Goal: Task Accomplishment & Management: Use online tool/utility

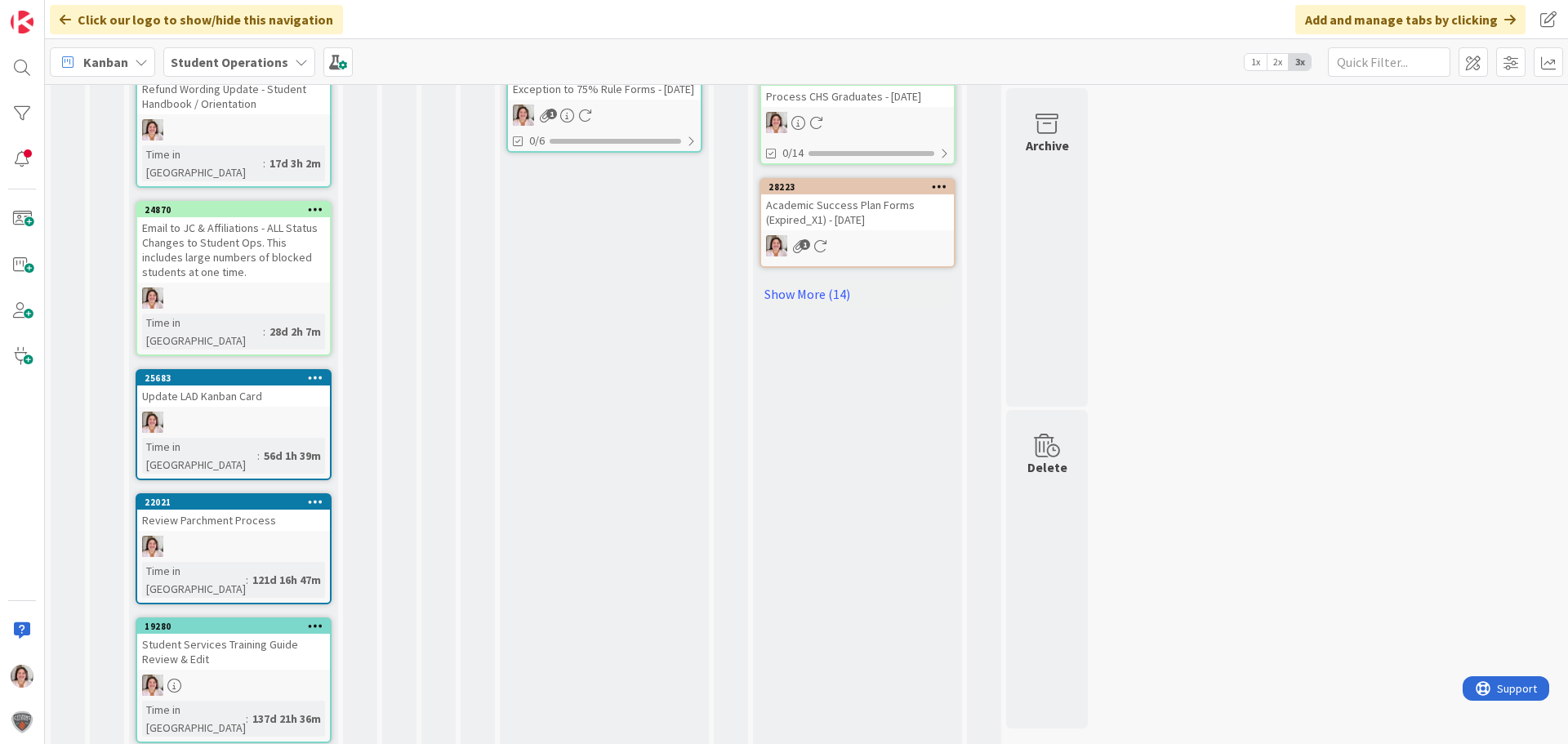
scroll to position [1000, 0]
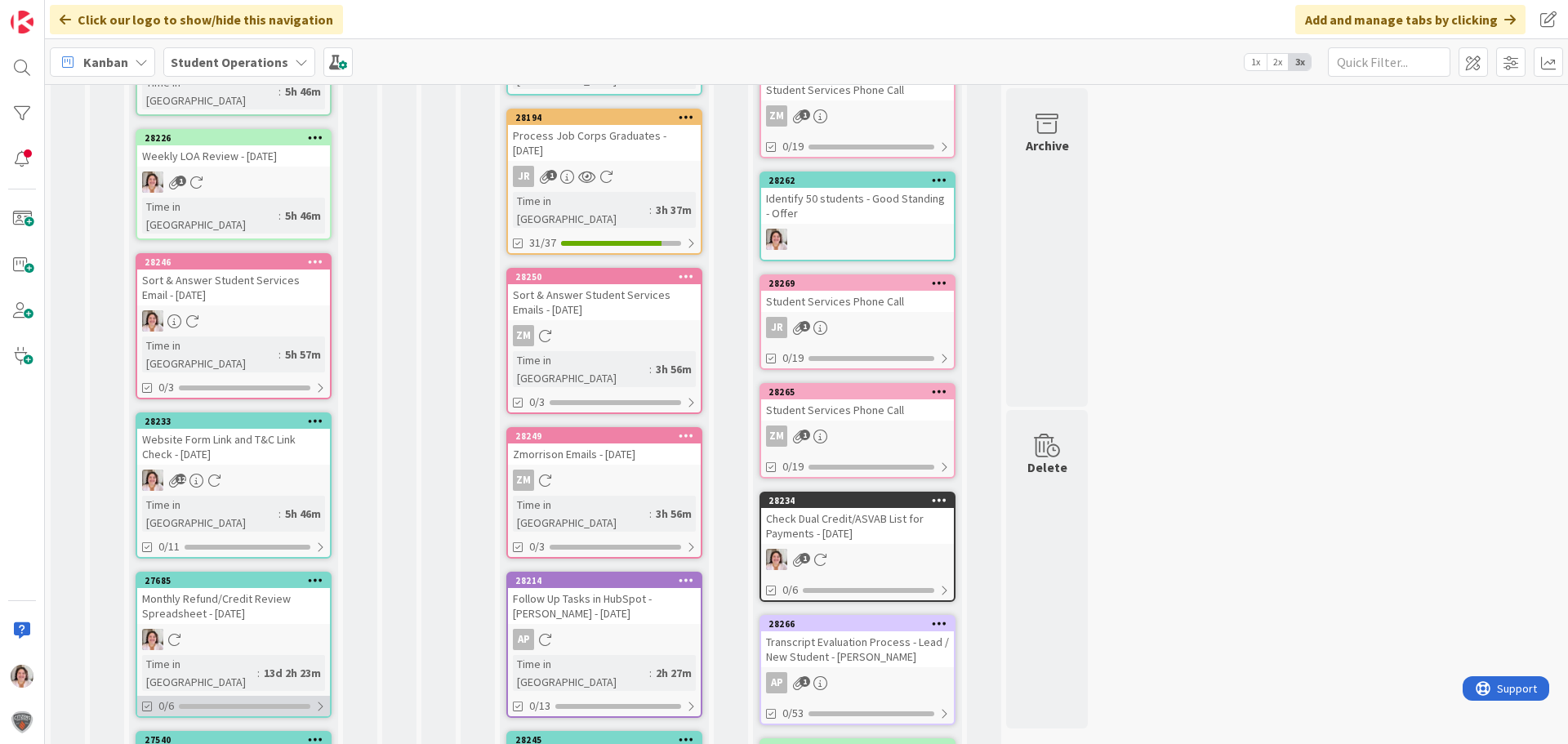
scroll to position [409, 0]
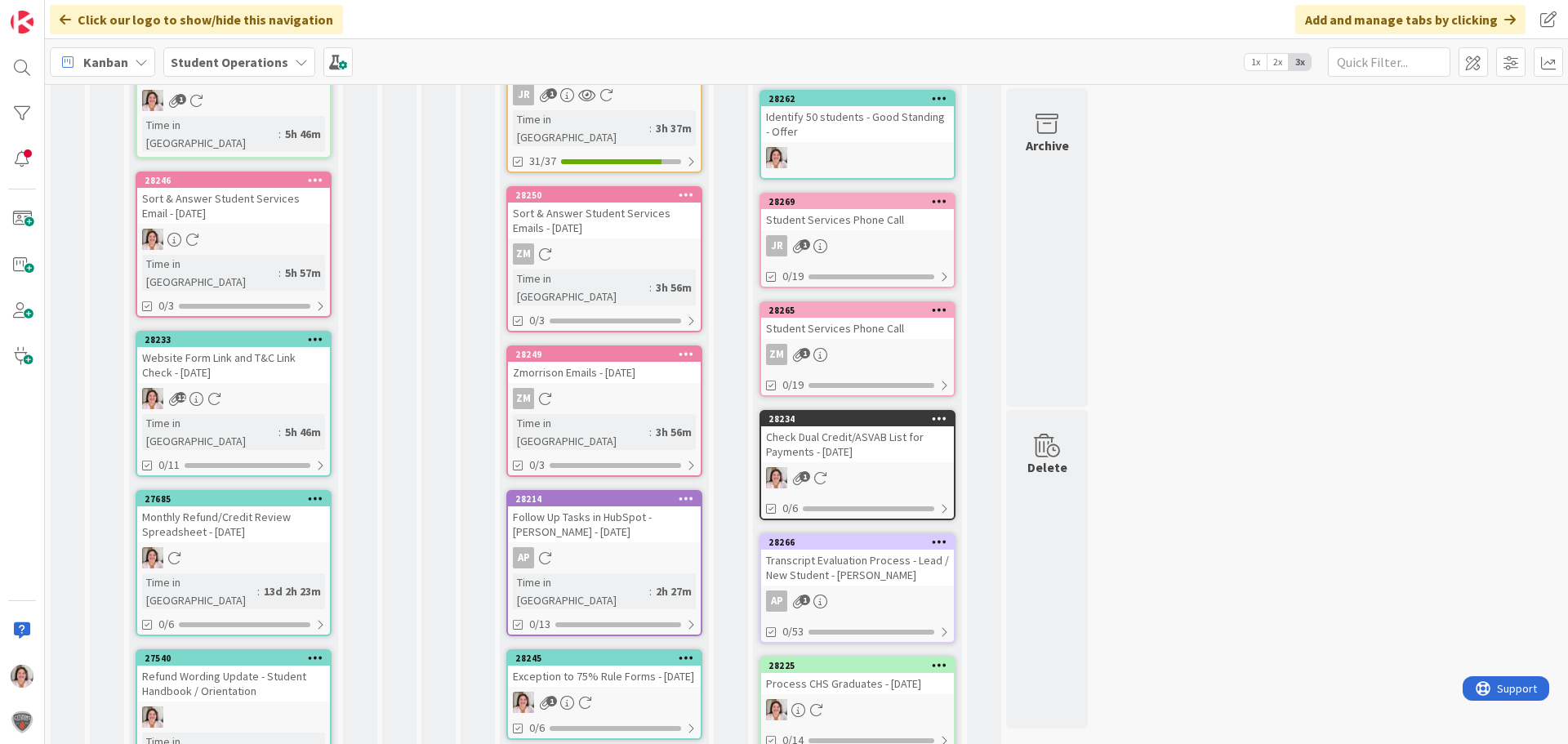
click at [614, 666] on div "Exception to 75% Rule Forms - [DATE]" at bounding box center [604, 676] width 193 height 21
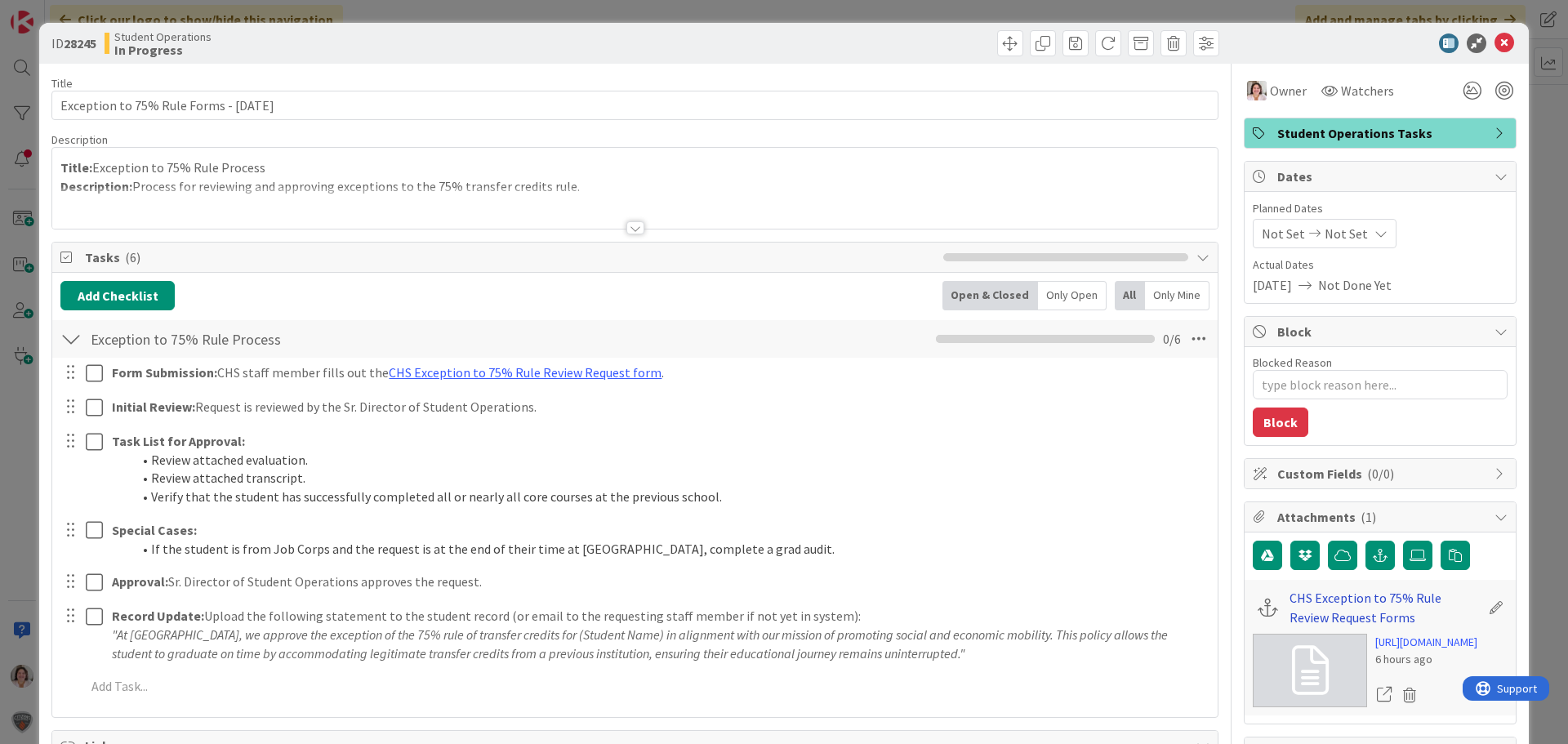
click at [1312, 600] on link "CHS Exception to 75% Rule Review Request Forms" at bounding box center [1385, 608] width 190 height 39
type textarea "x"
click at [1495, 46] on icon at bounding box center [1504, 42] width 20 height 20
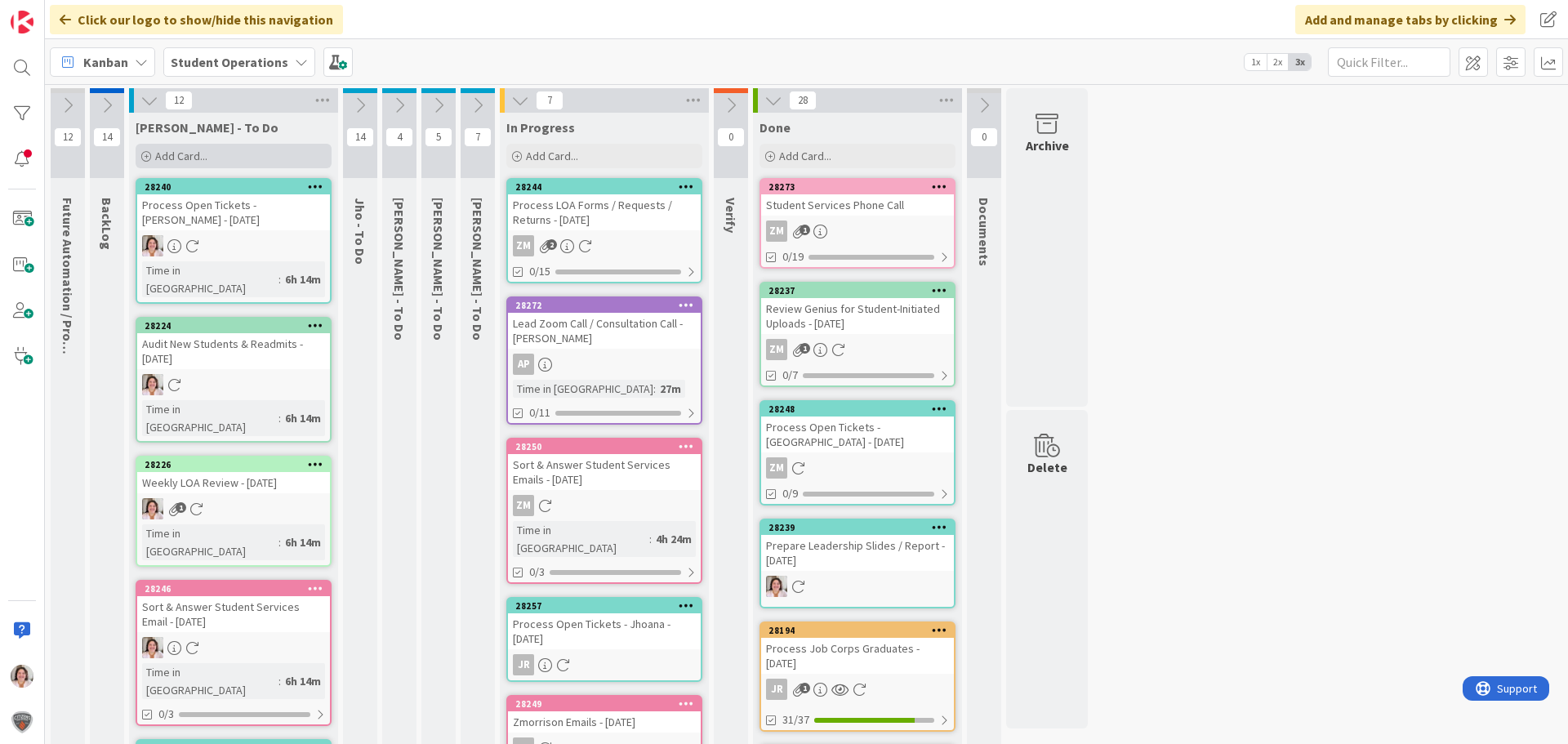
click at [188, 160] on span "Add Card..." at bounding box center [182, 155] width 53 height 14
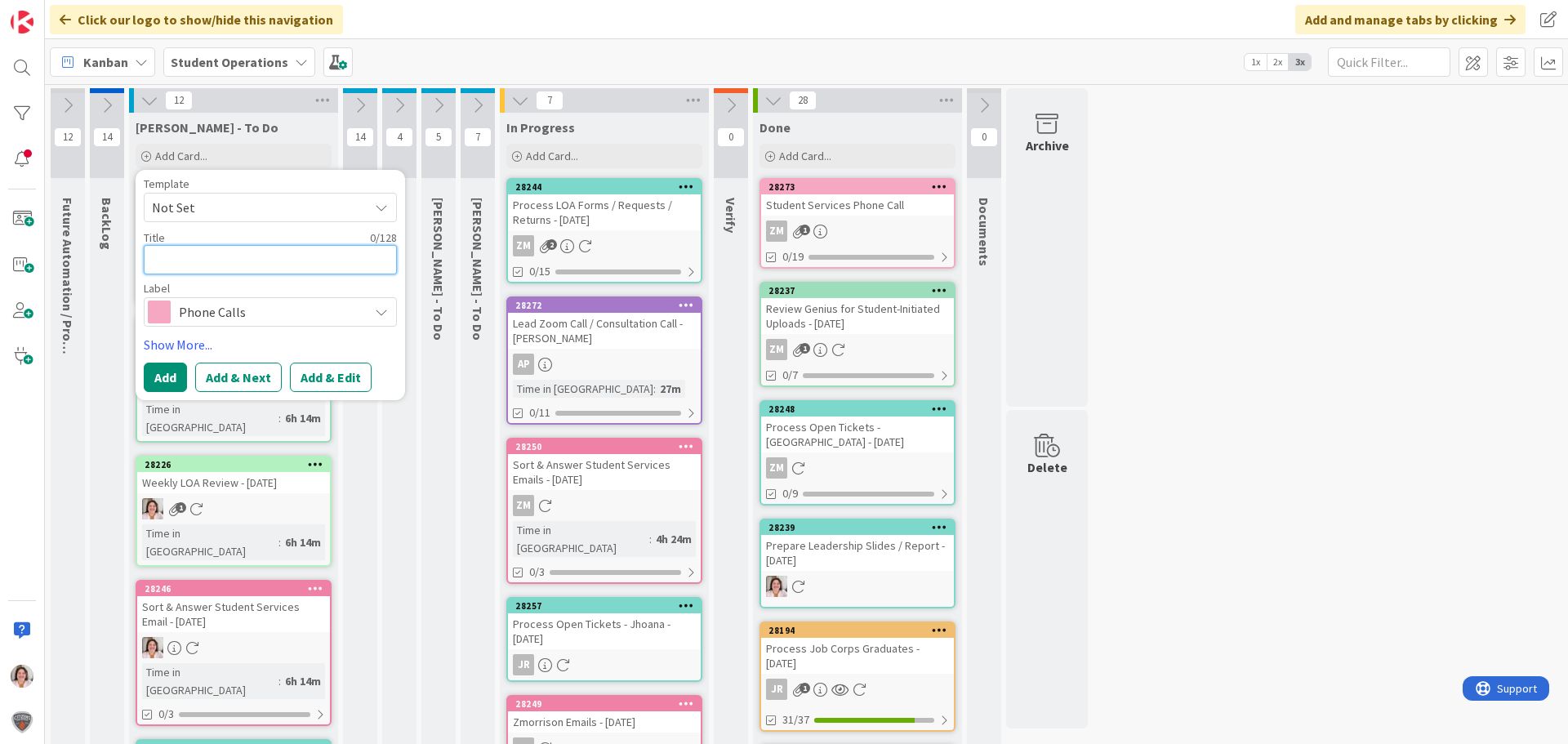
type textarea "L"
type textarea "x"
type textarea "LE"
type textarea "x"
type textarea "LEa"
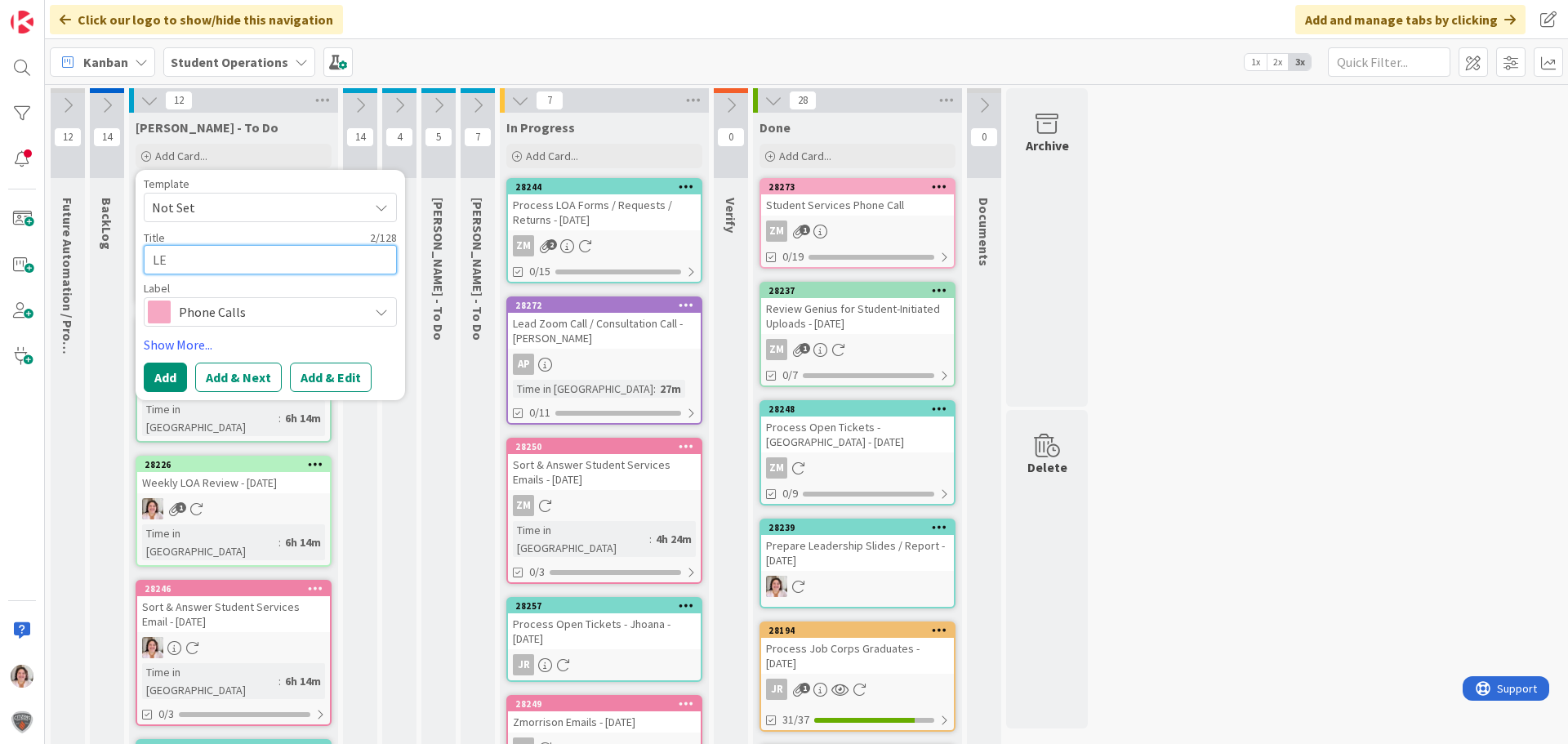
type textarea "x"
type textarea "LEad"
type textarea "x"
type textarea "LEade"
type textarea "x"
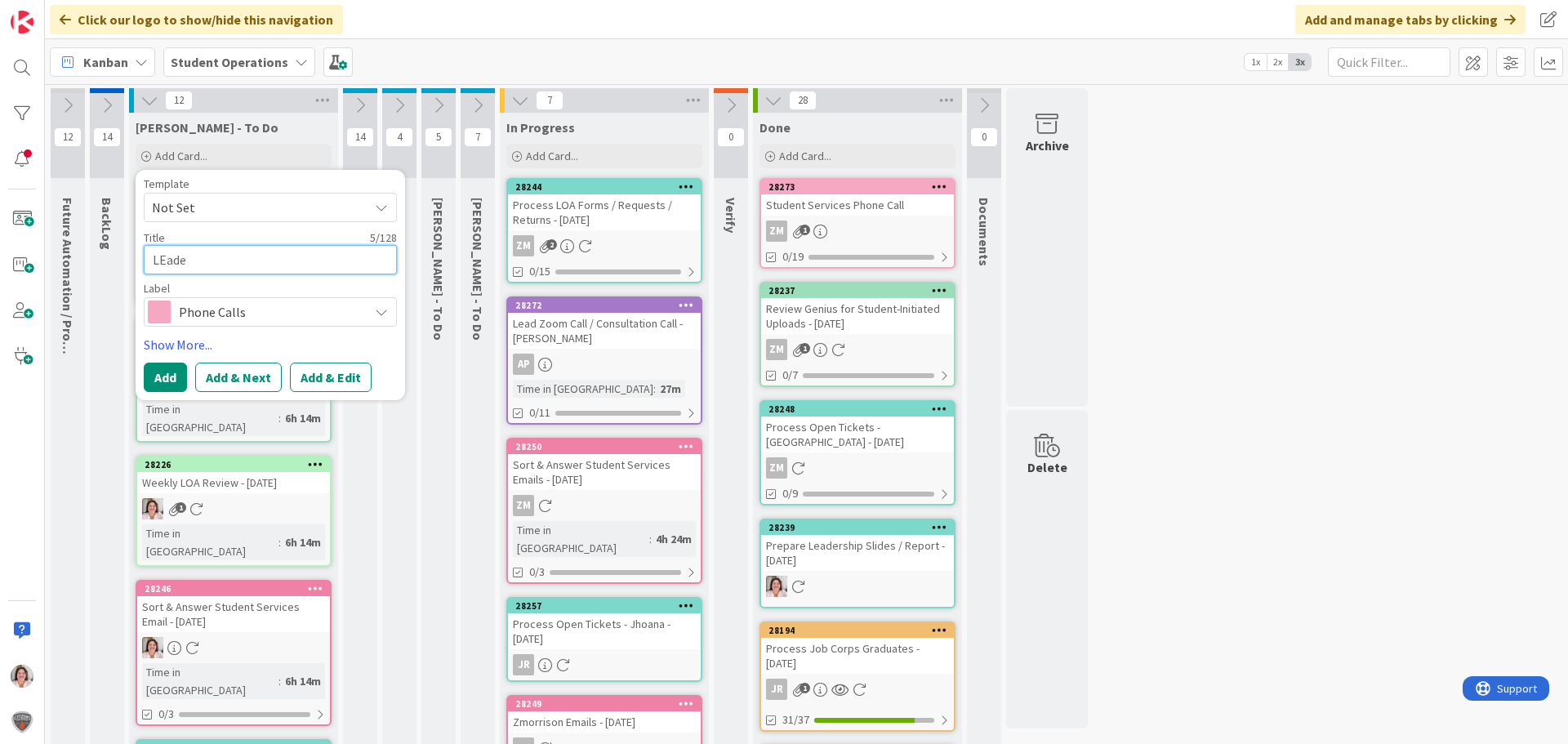
type textarea "LEad"
type textarea "x"
type textarea "LEa"
type textarea "x"
type textarea "LE"
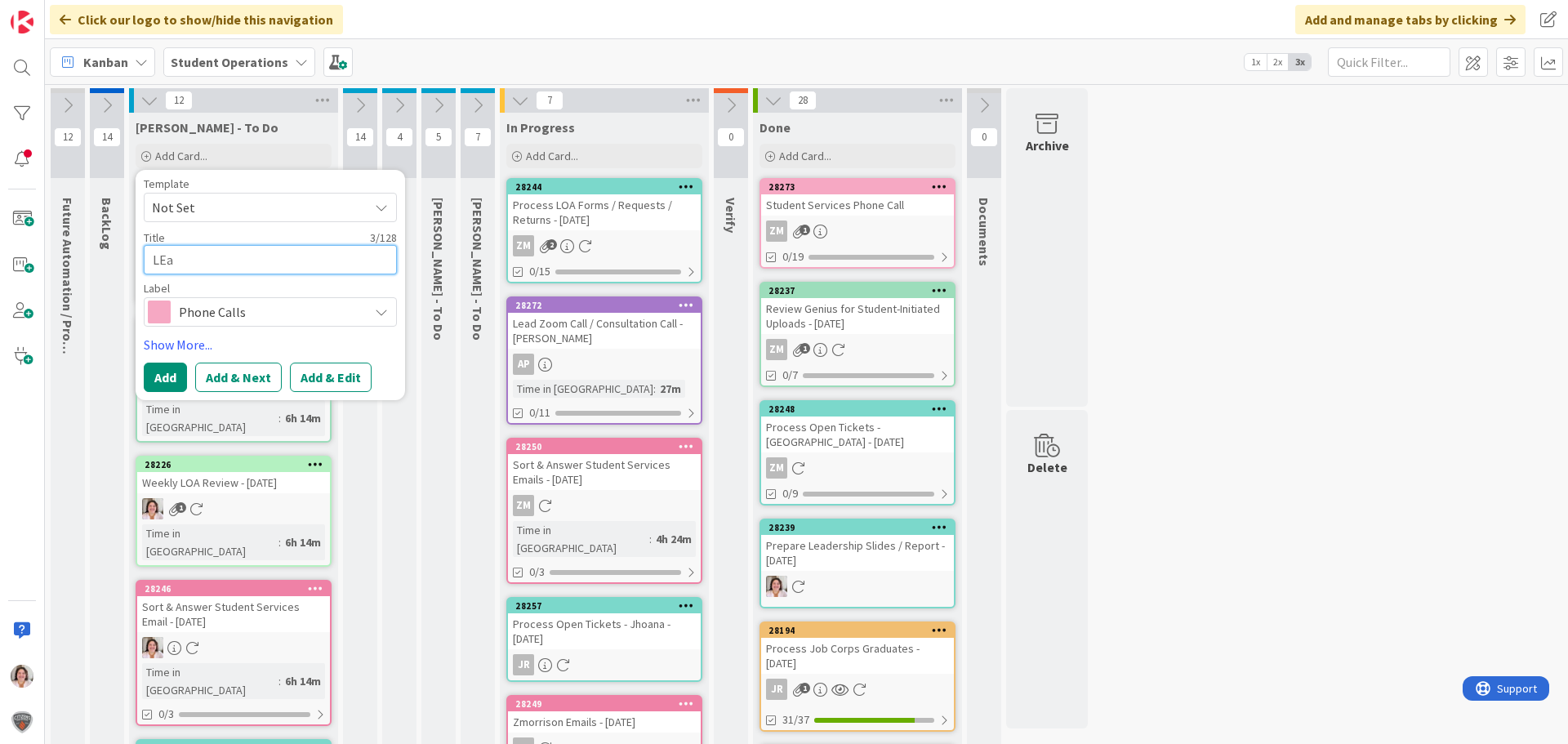
type textarea "x"
type textarea "L"
type textarea "x"
type textarea "W"
type textarea "x"
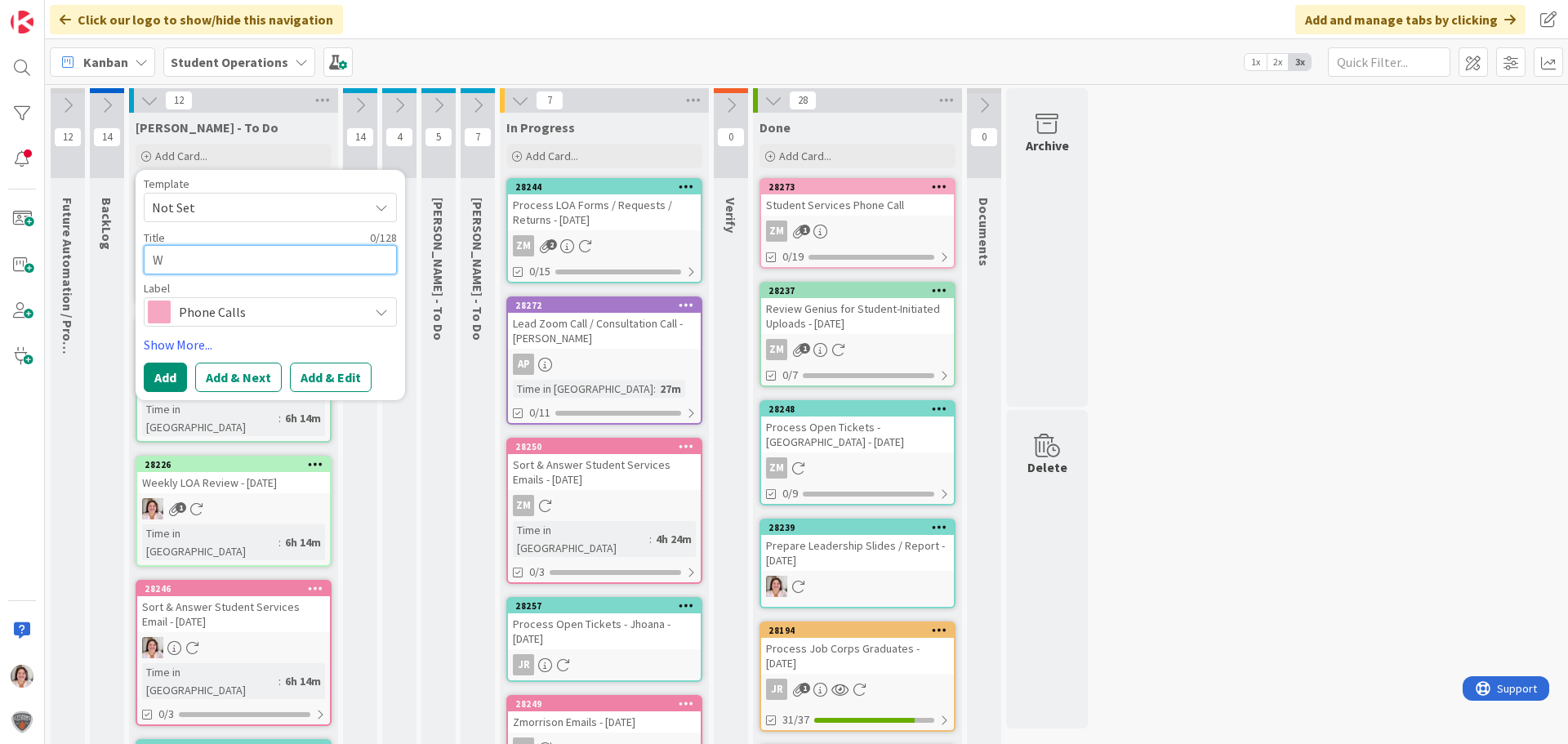
type textarea "We"
type textarea "x"
type textarea "Wee"
type textarea "x"
type textarea "Week"
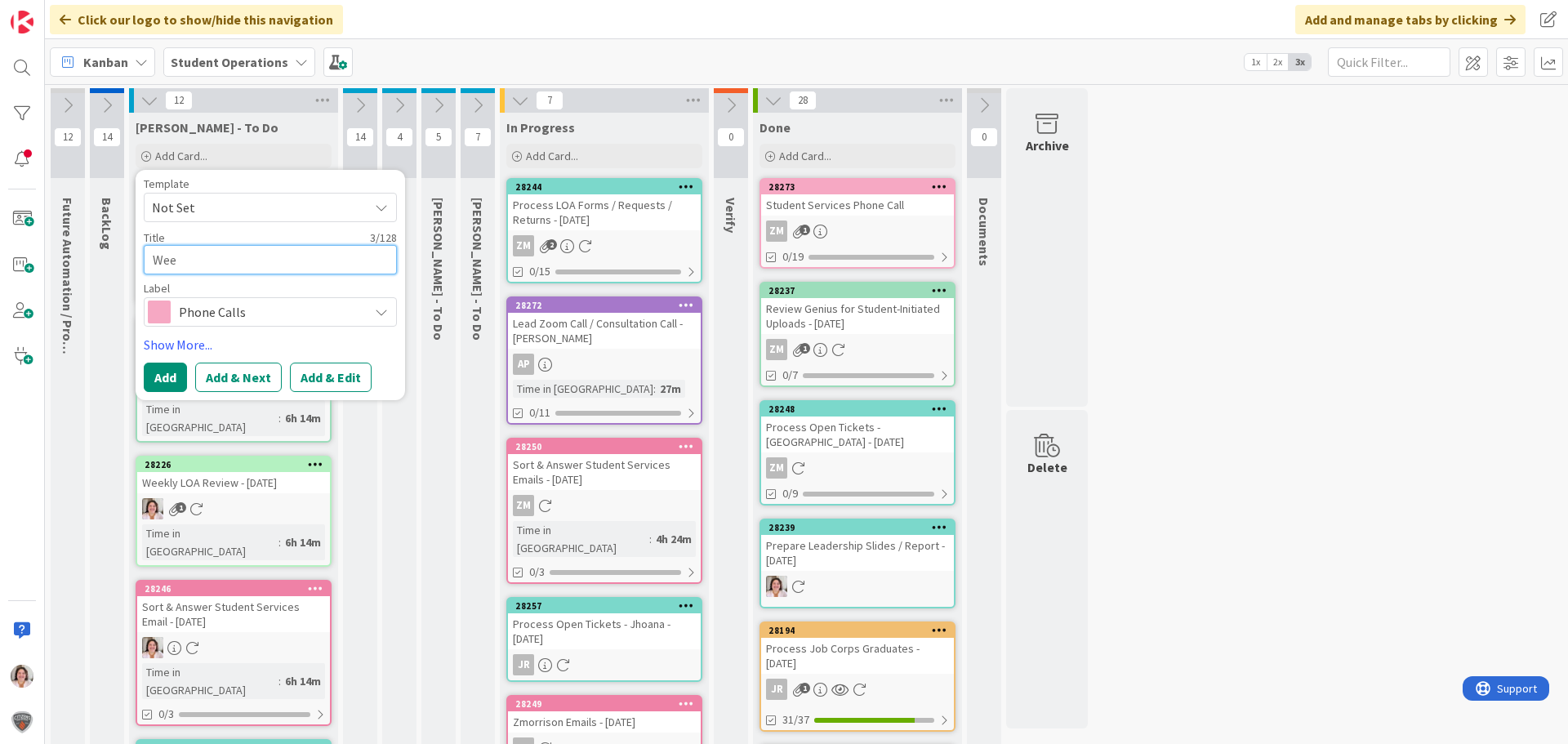
type textarea "x"
type textarea "Weekl"
type textarea "x"
type textarea "Weekly"
type textarea "x"
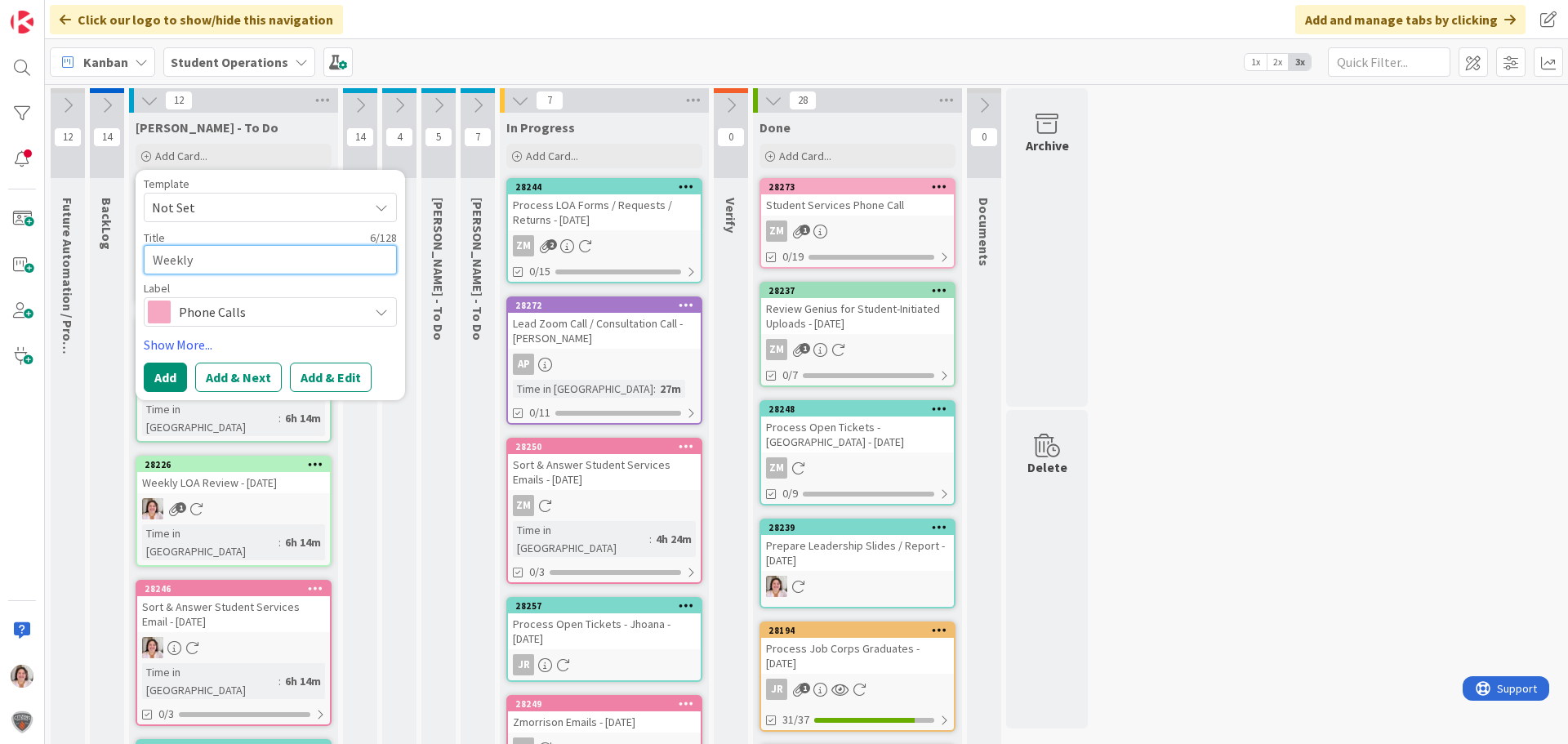
type textarea "Weekly"
type textarea "x"
type textarea "Weekly L"
type textarea "x"
type textarea "Weekly Le"
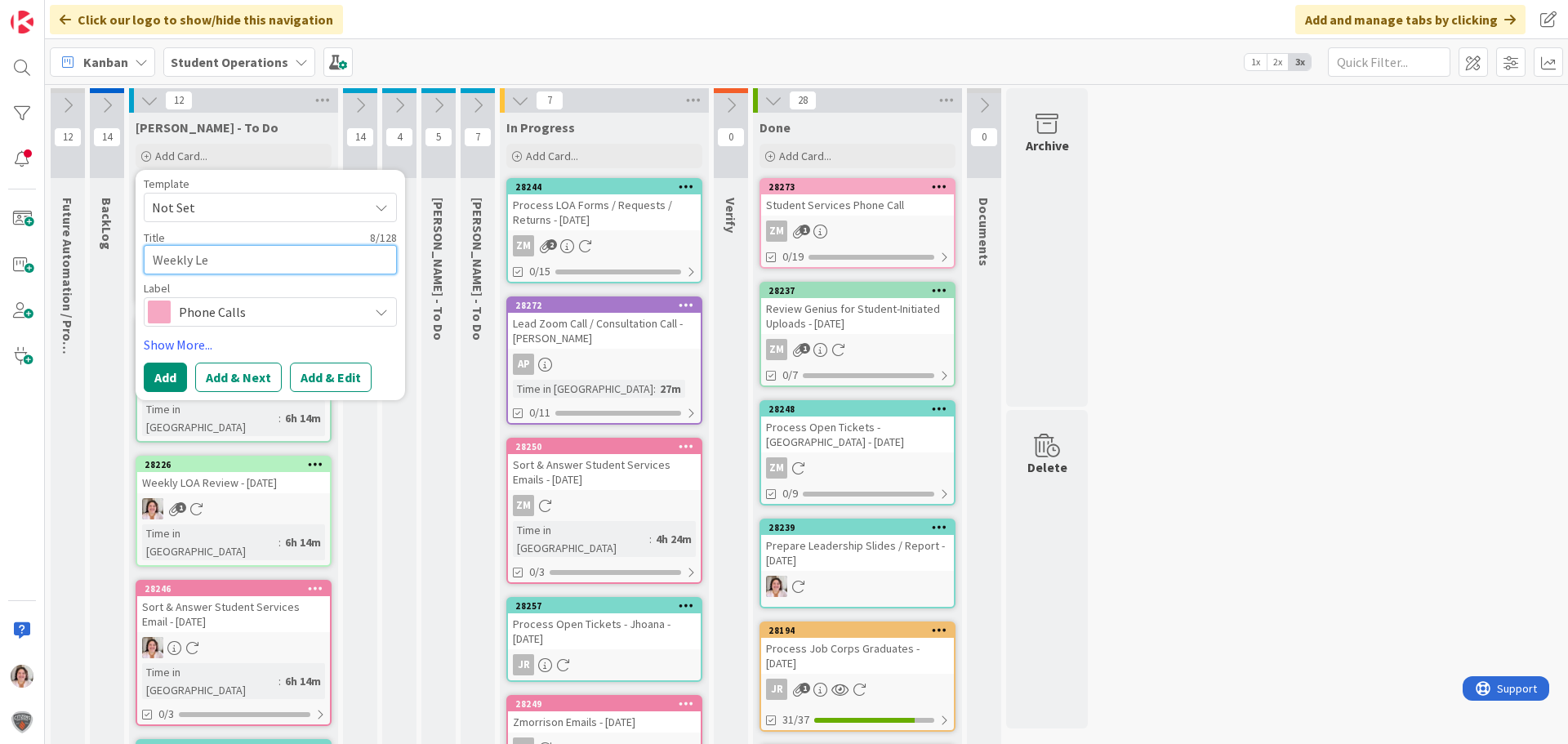
type textarea "x"
type textarea "Weekly Lea"
type textarea "x"
type textarea "Weekly Lead"
type textarea "x"
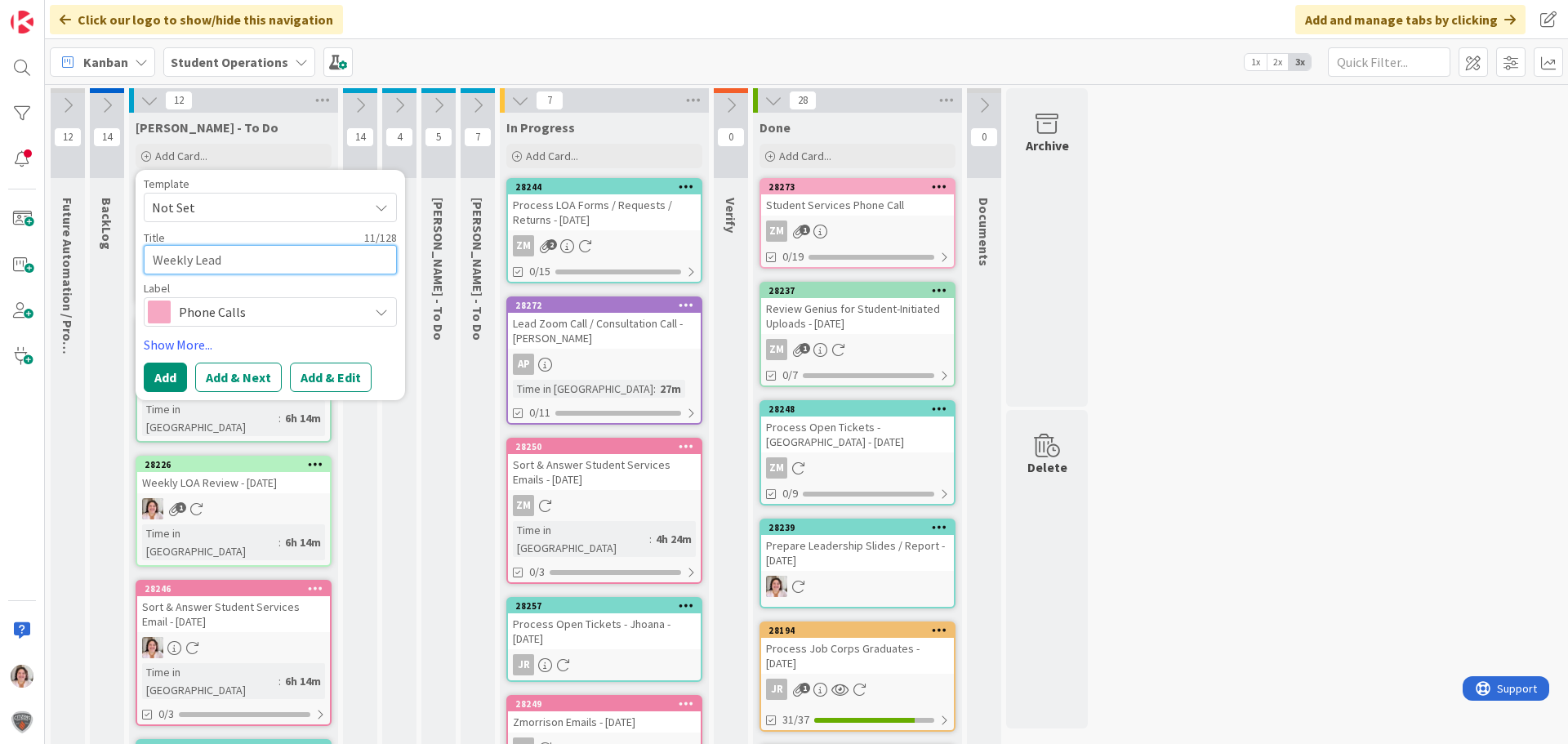
type textarea "Weekly Leade"
type textarea "x"
type textarea "Weekly Leader"
type textarea "x"
type textarea "Weekly Leaders"
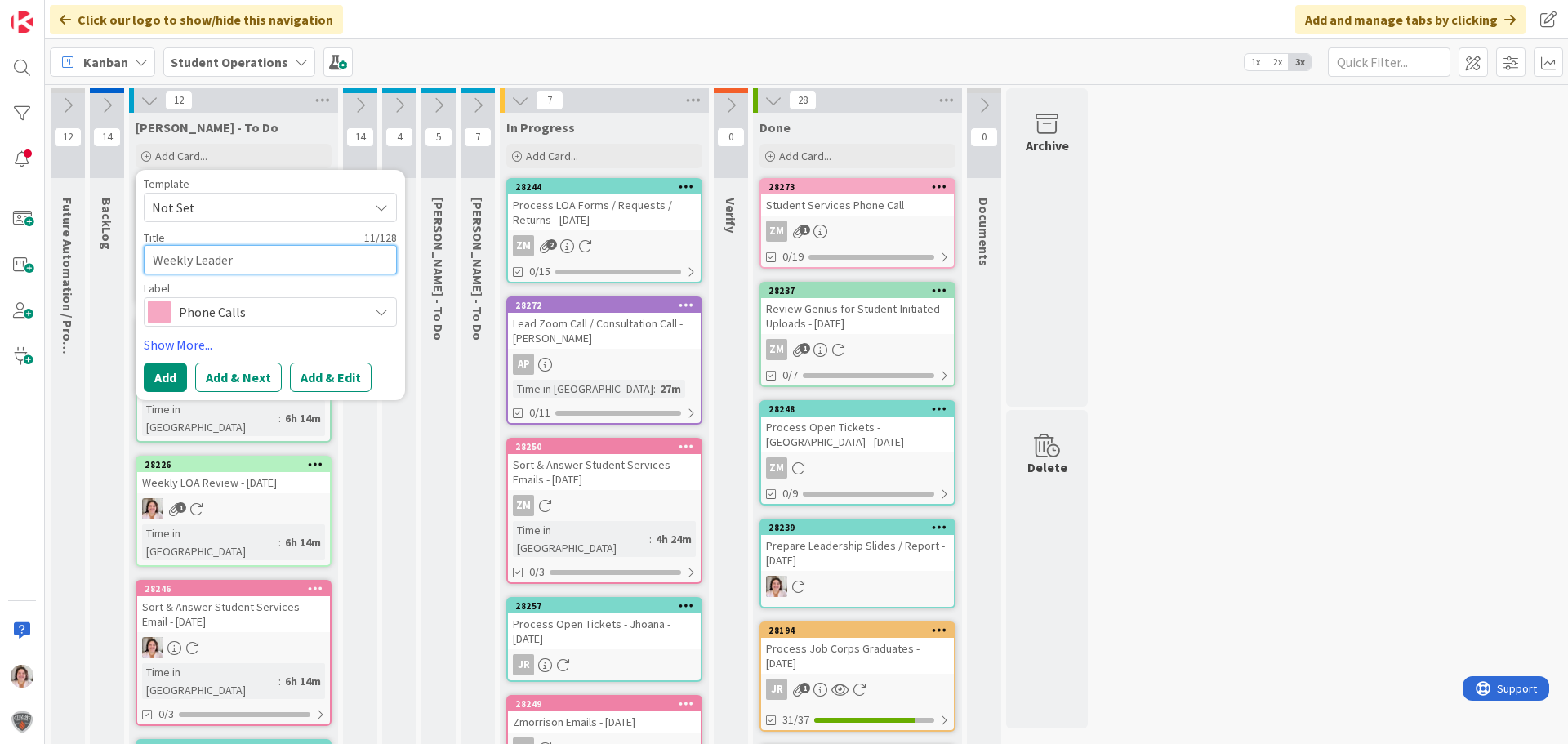
type textarea "x"
type textarea "Weekly Leadersh"
type textarea "x"
type textarea "Weekly Leadershi"
type textarea "x"
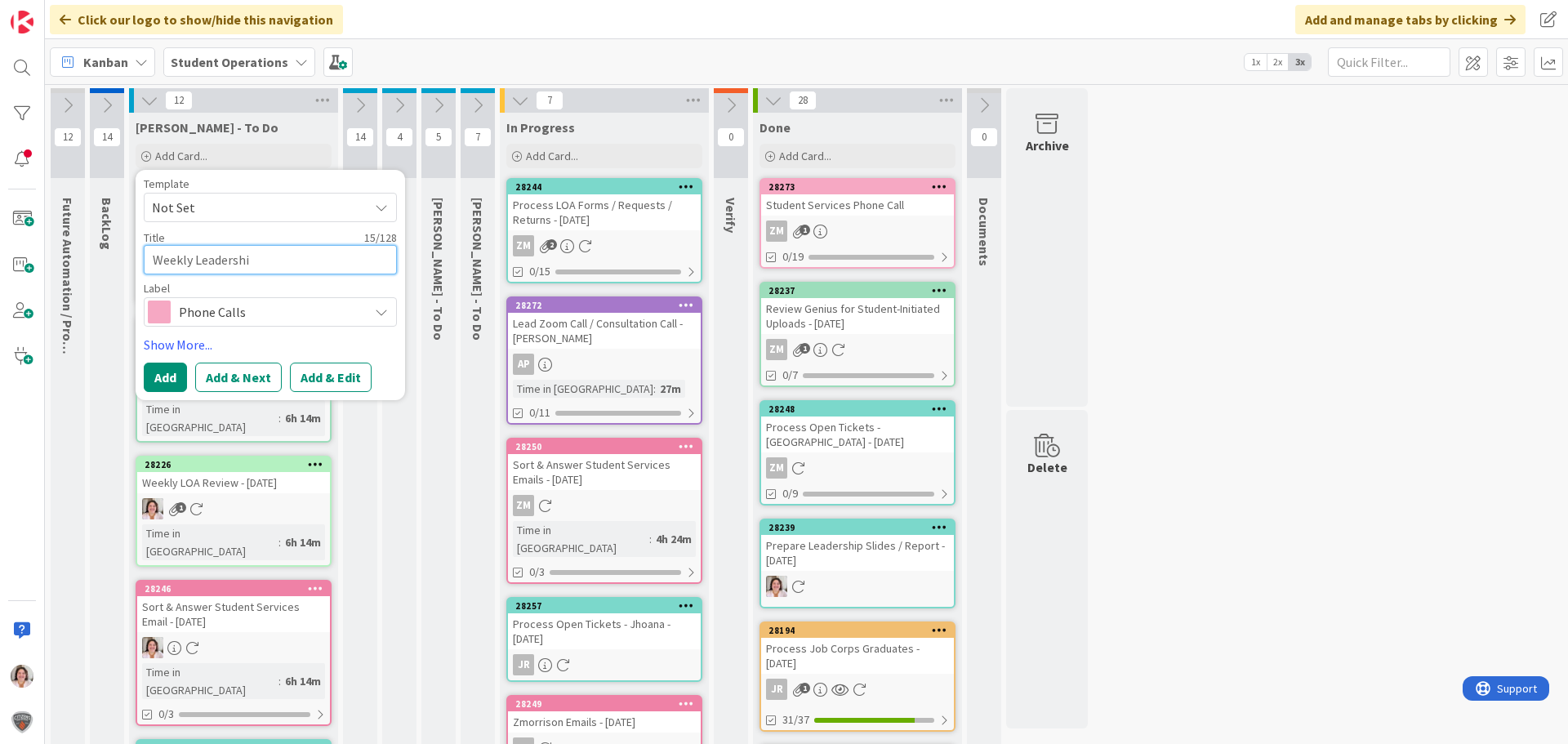
type textarea "Weekly Leadership"
type textarea "x"
type textarea "Weekly Leadership"
type textarea "x"
type textarea "Weekly Leadership M"
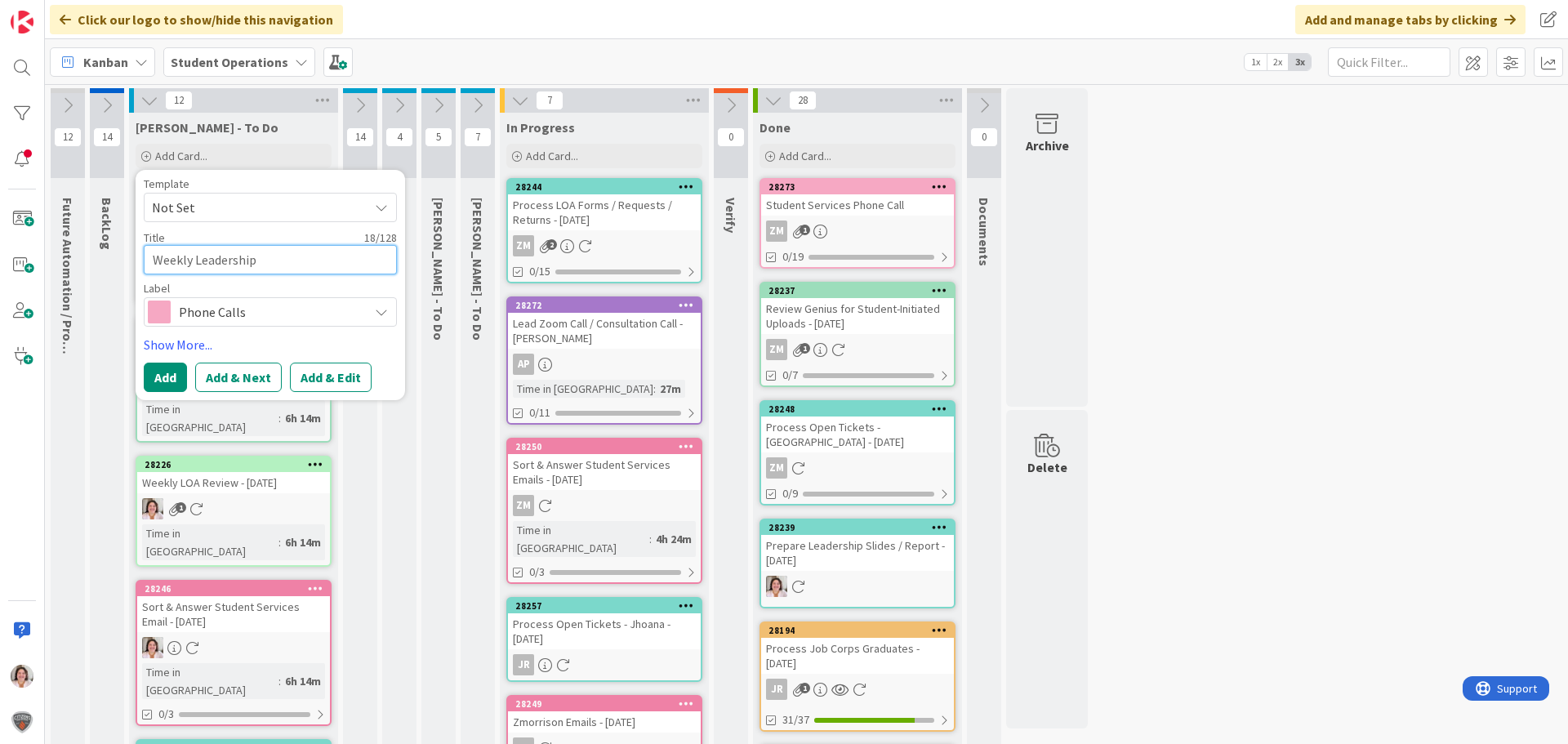
type textarea "x"
type textarea "Weekly Leadership Me"
type textarea "x"
type textarea "Weekly Leadership Mee"
type textarea "x"
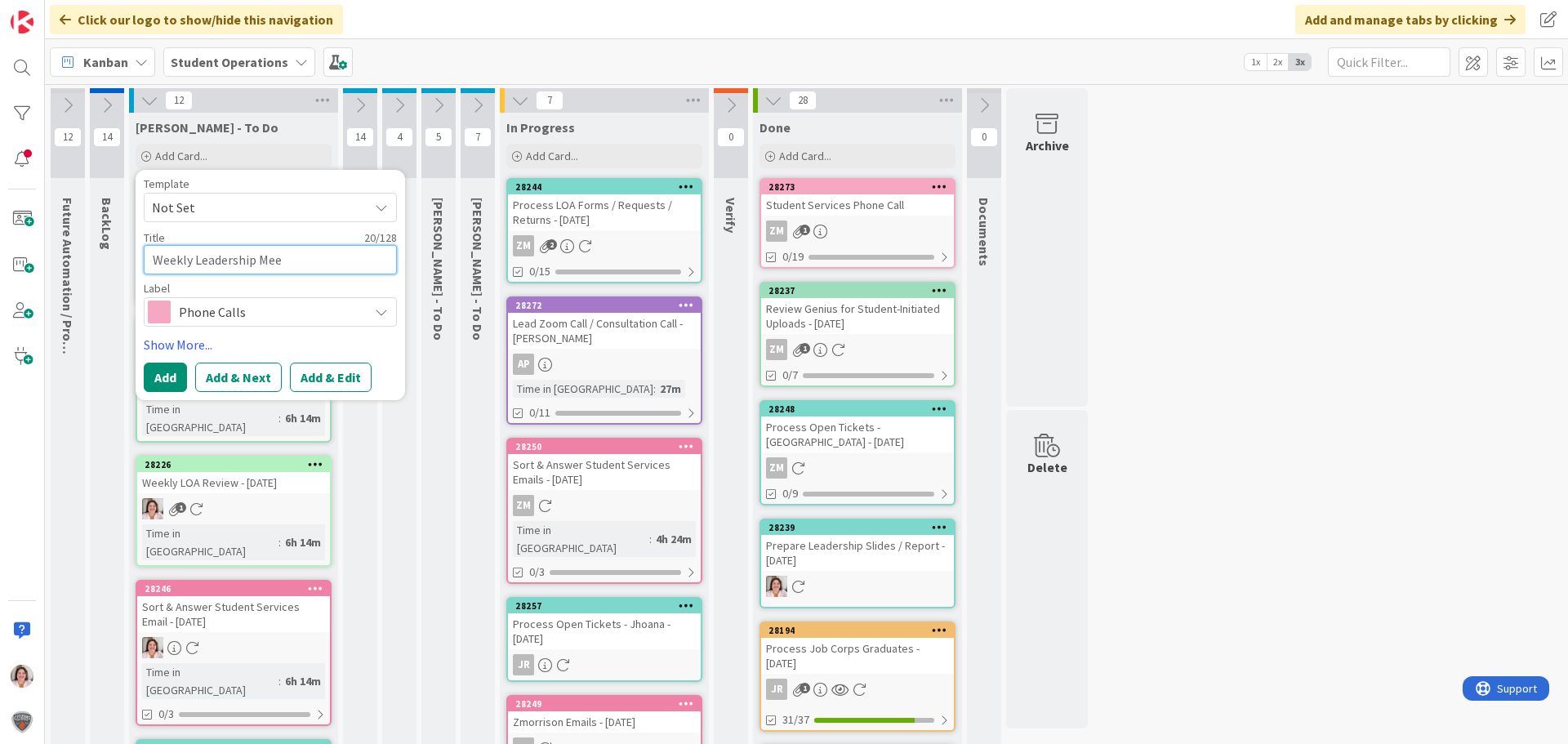
type textarea "Weekly Leadership Meet"
type textarea "x"
type textarea "Weekly Leadership Meeti"
type textarea "x"
type textarea "Weekly Leadership Meetin"
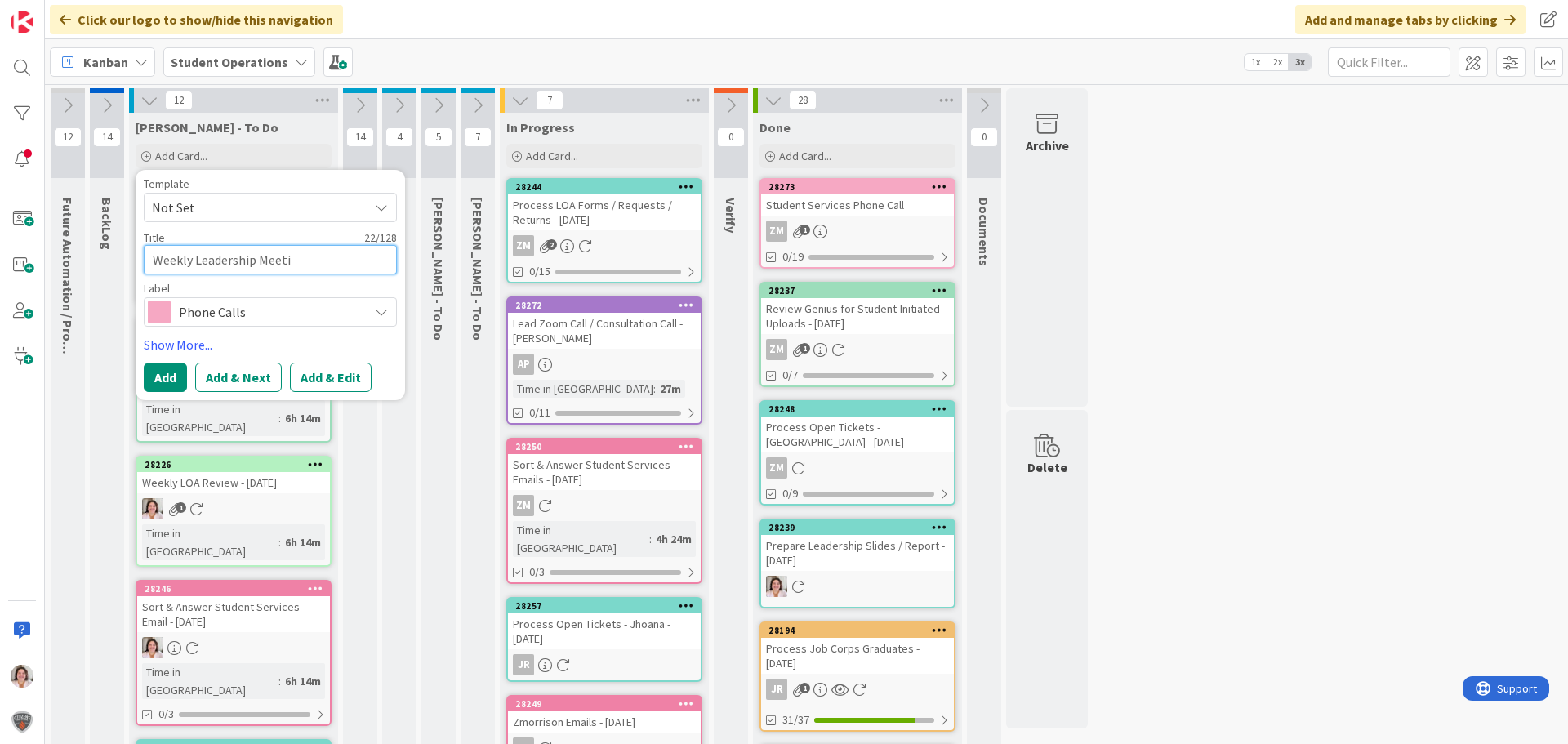
type textarea "x"
type textarea "Weekly Leadership Meeting"
type textarea "x"
type textarea "Weekly Leadership Meeting"
type textarea "x"
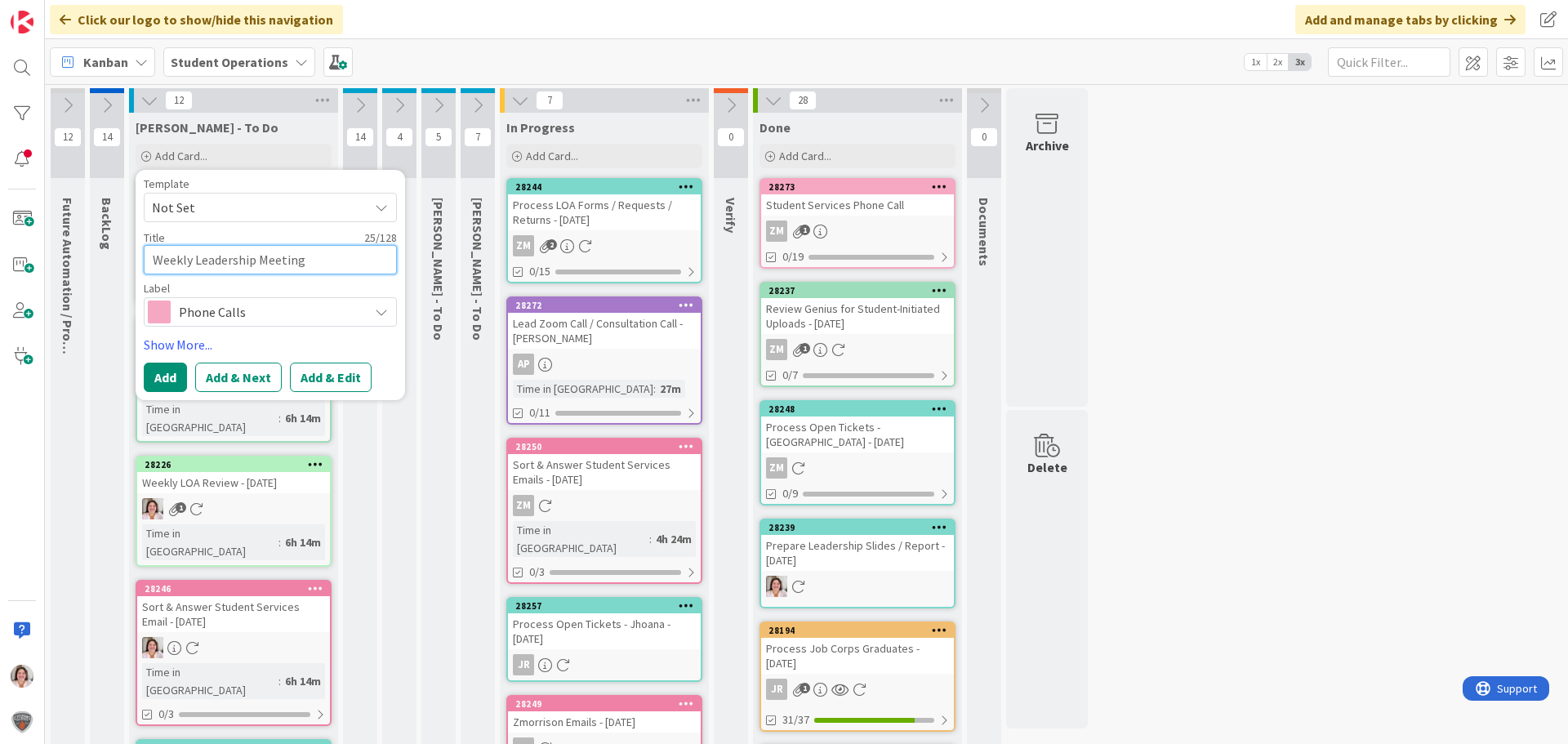
type textarea "Weekly Leadership Meeting -"
type textarea "x"
type textarea "Weekly Leadership Meeting -"
type textarea "x"
type textarea "Weekly Leadership Meeting - 3"
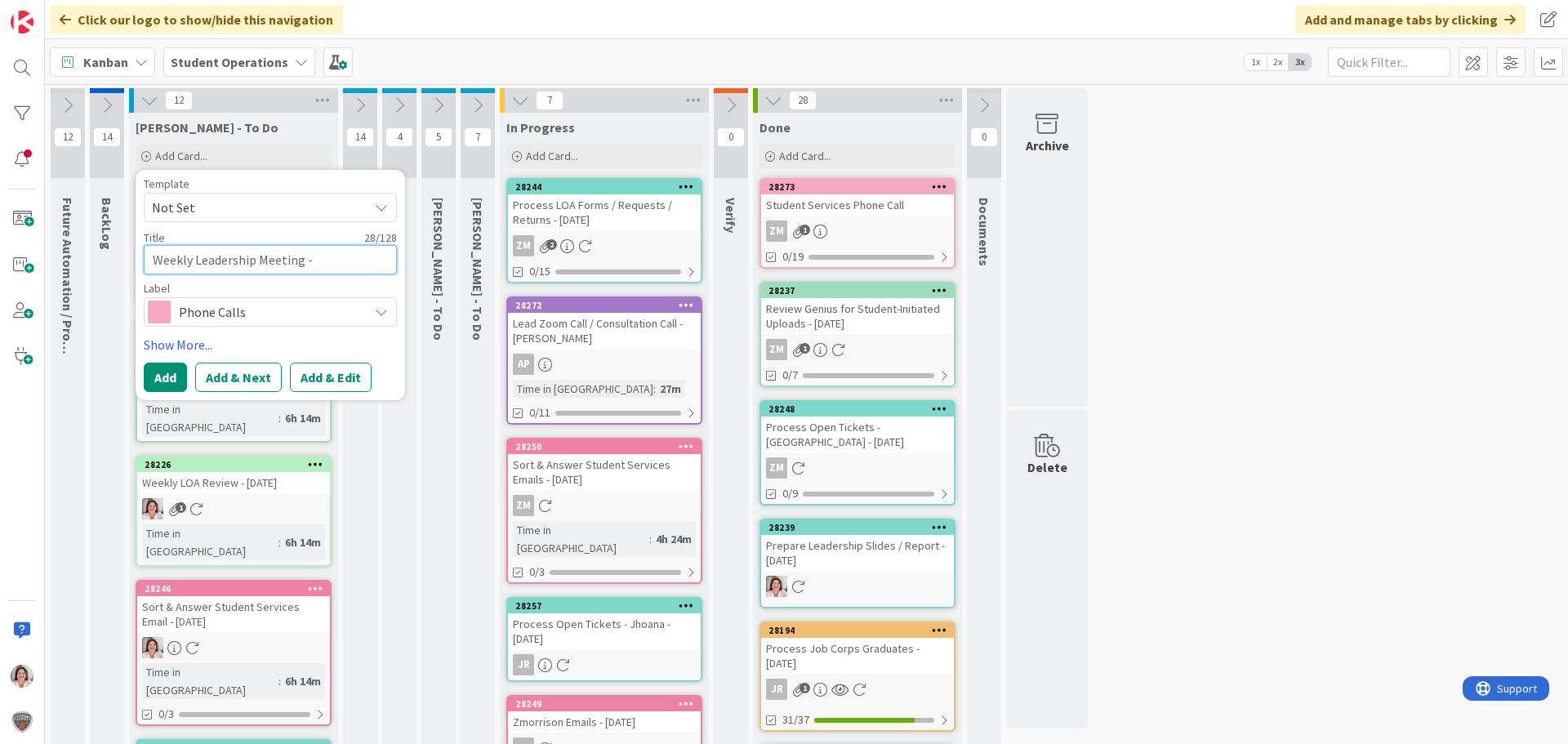
type textarea "x"
type textarea "Weekly Leadership Meeting - 30"
type textarea "x"
type textarea "Weekly Leadership Meeting - 30"
type textarea "x"
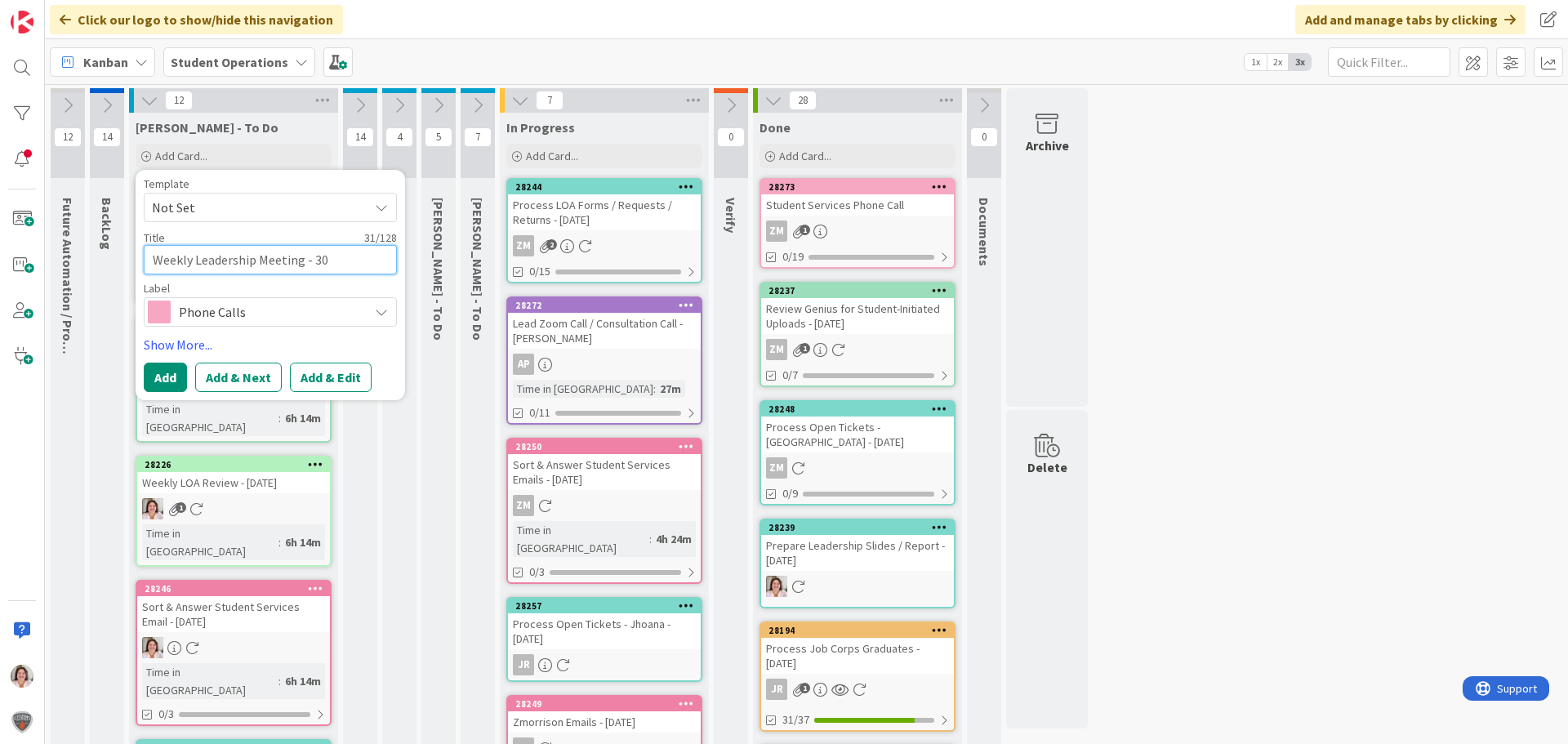
type textarea "Weekly Leadership Meeting - 30 M"
type textarea "x"
type textarea "Weekly Leadership Meeting - 30 Mi"
type textarea "x"
type textarea "Weekly Leadership Meeting - 30 Min"
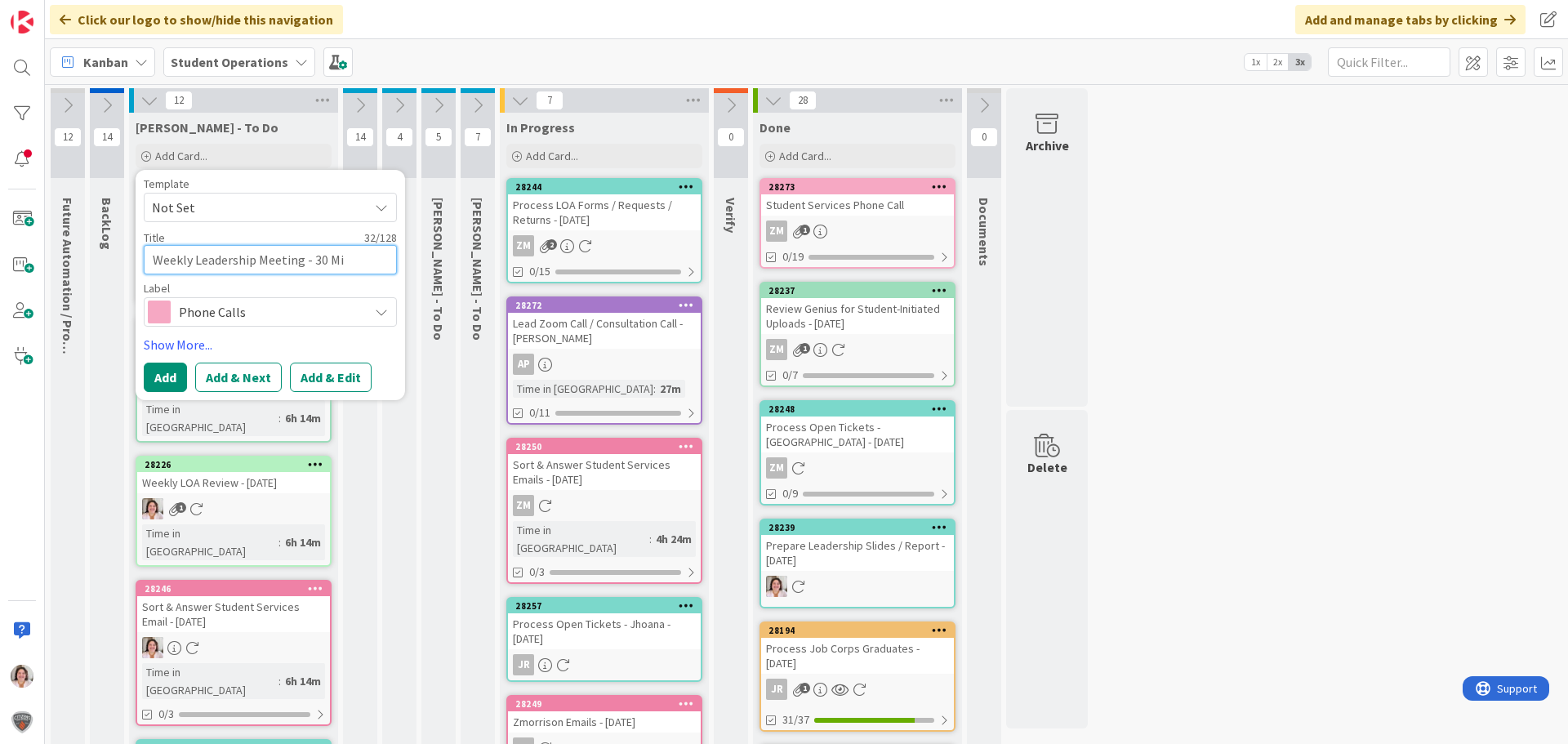
type textarea "x"
type textarea "Weekly Leadership Meeting - 30 Min"
click at [248, 320] on span "Phone Calls" at bounding box center [270, 312] width 182 height 23
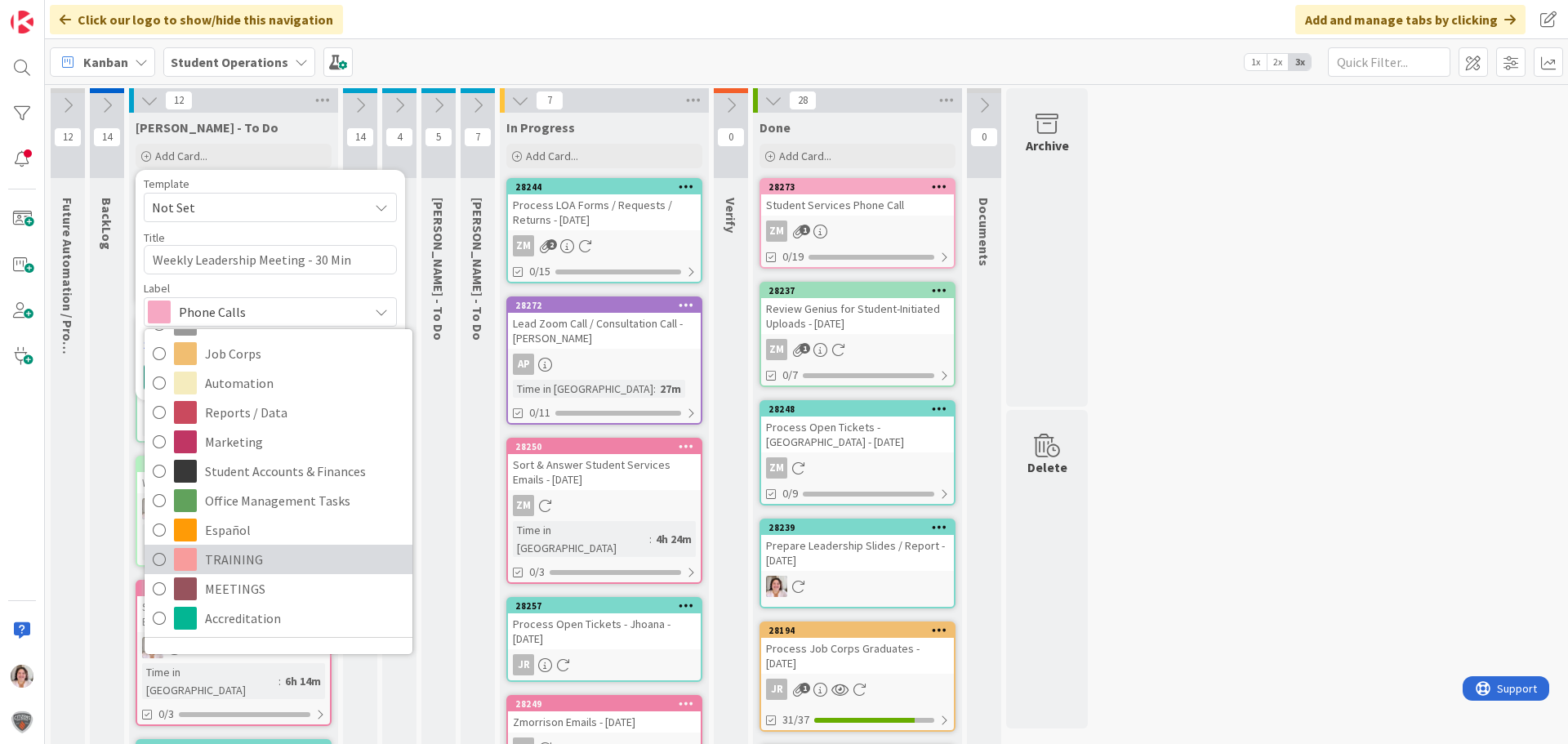
scroll to position [408, 0]
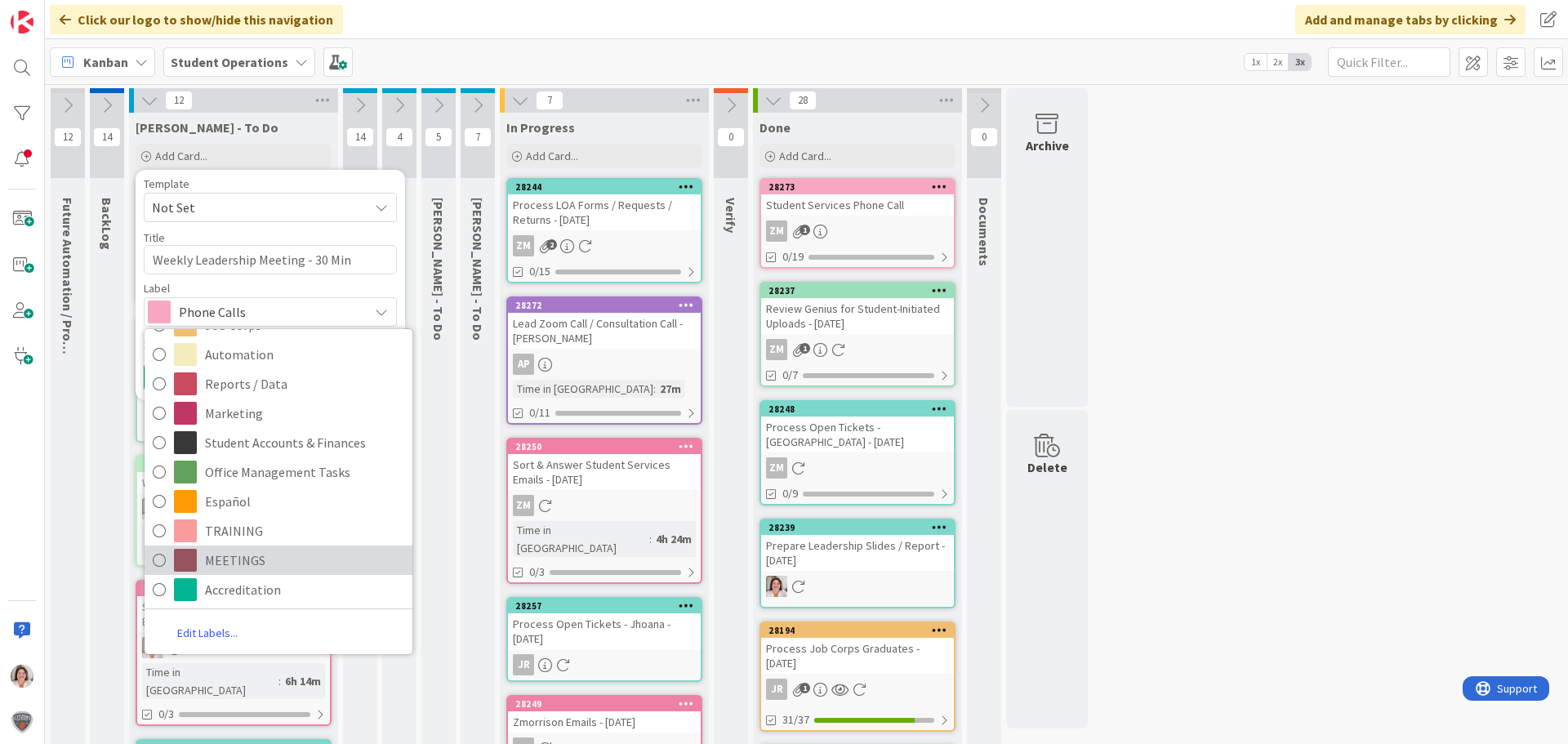
click at [269, 556] on span "MEETINGS" at bounding box center [304, 561] width 200 height 25
type textarea "x"
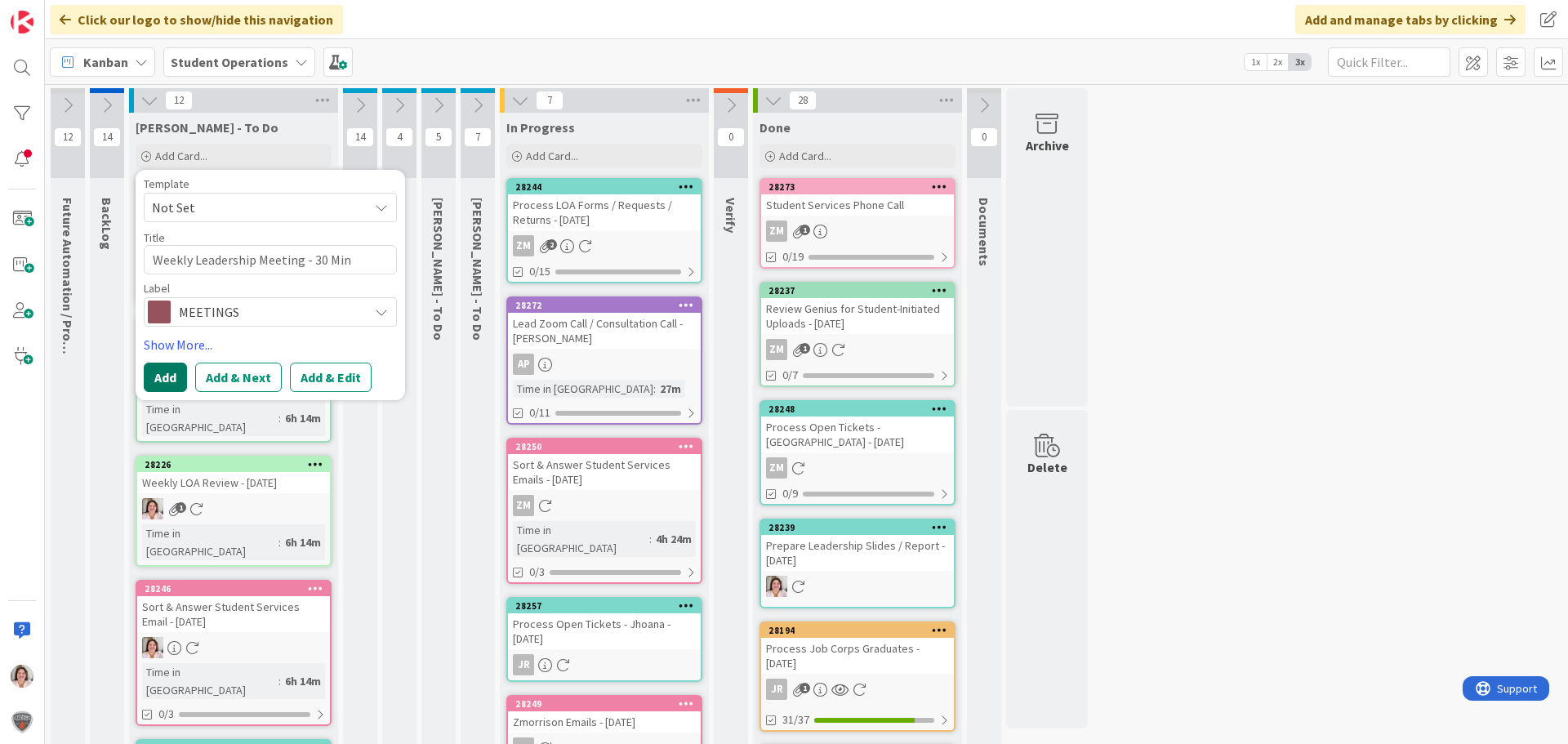
click at [166, 379] on button "Add" at bounding box center [165, 377] width 43 height 30
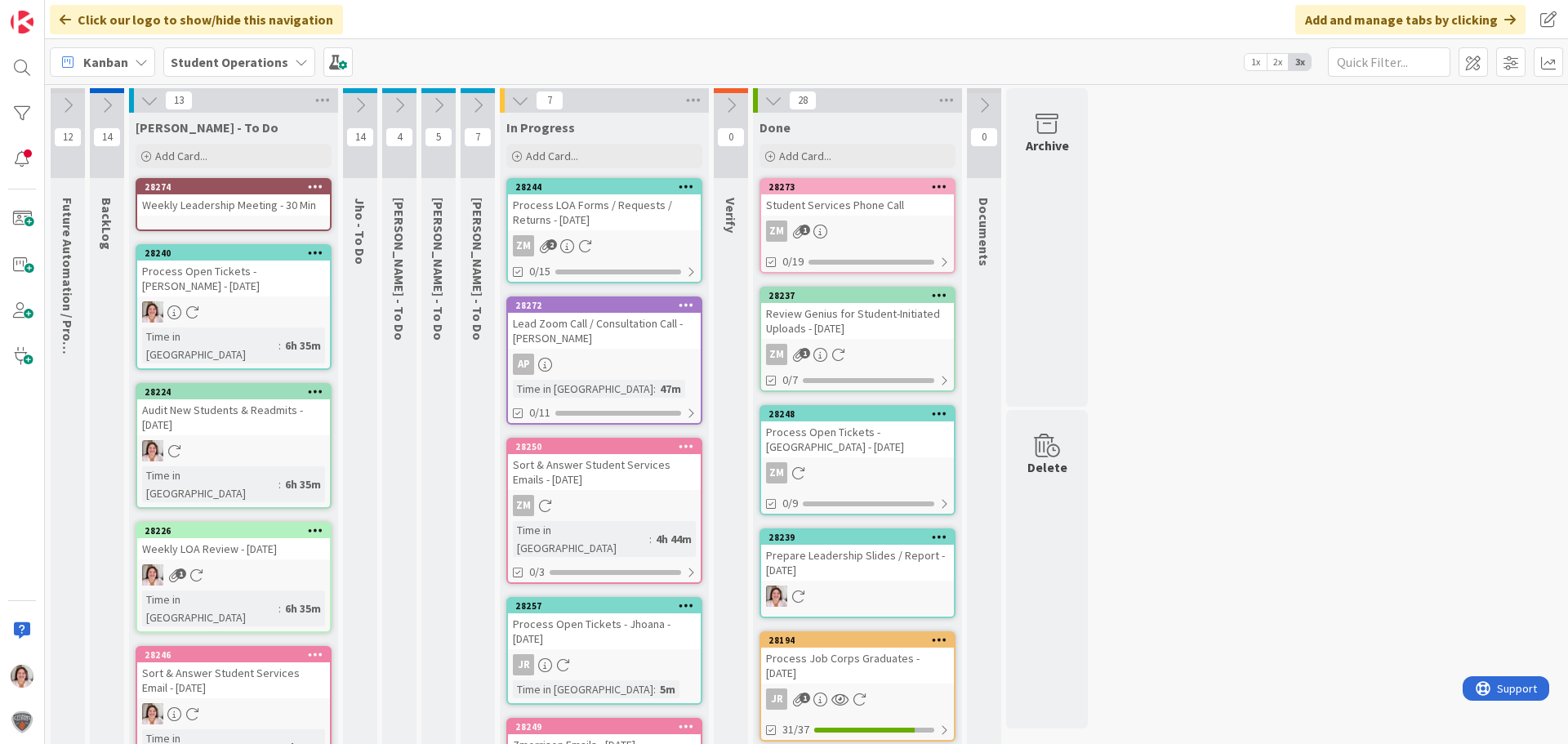
click at [317, 188] on icon at bounding box center [316, 186] width 15 height 11
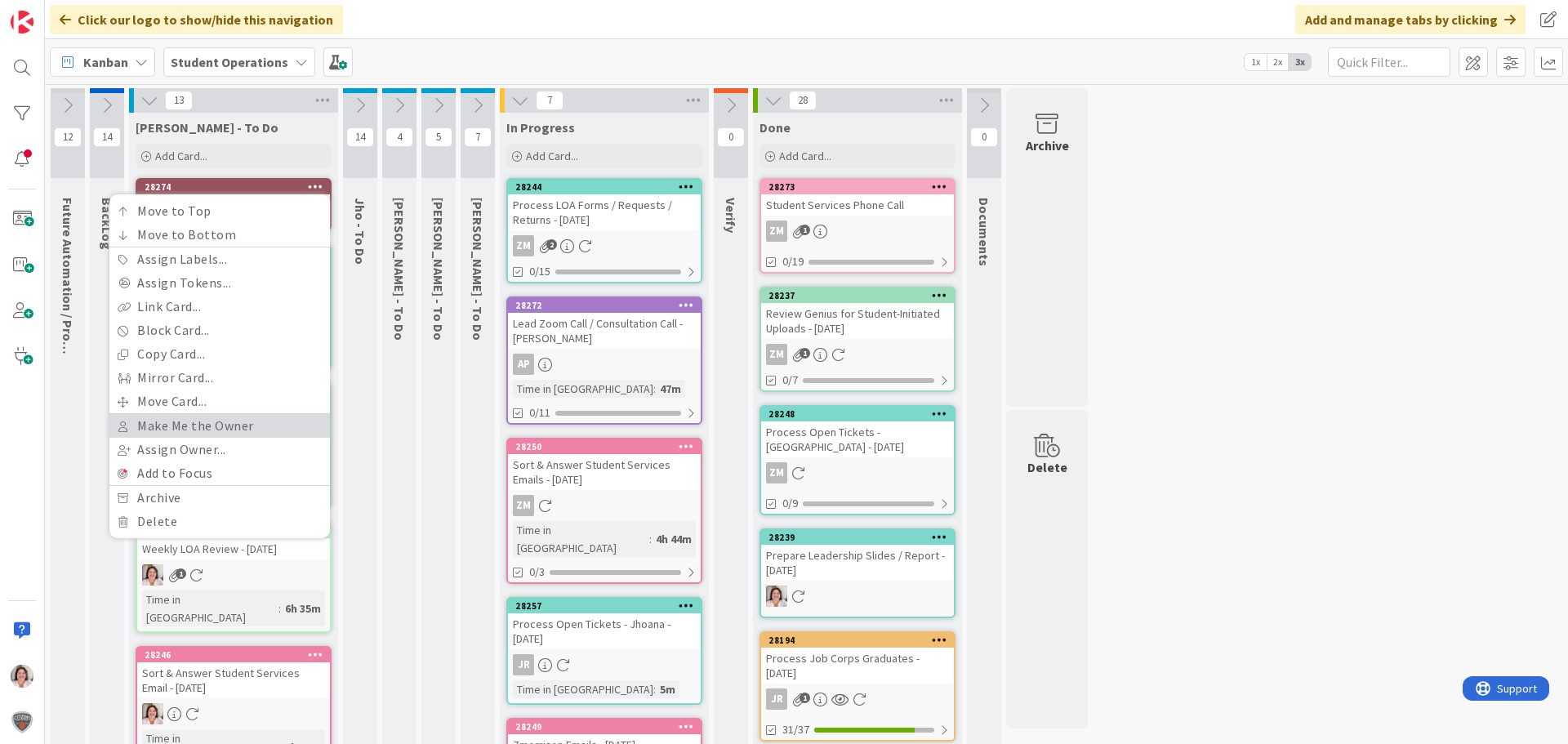
click at [222, 420] on link "Make Me the Owner" at bounding box center [220, 426] width 221 height 24
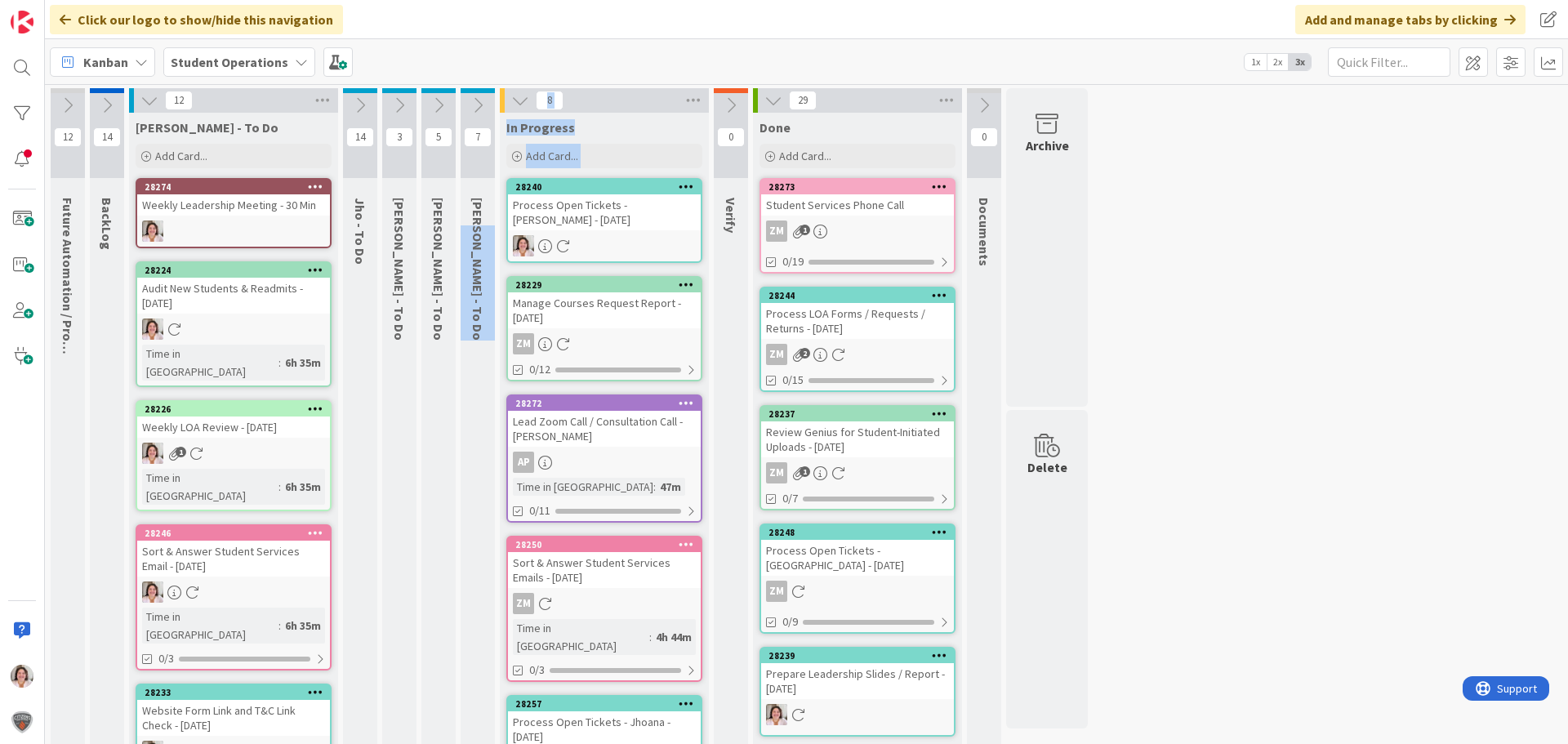
drag, startPoint x: 618, startPoint y: 228, endPoint x: 633, endPoint y: 217, distance: 18.6
